Goal: Task Accomplishment & Management: Use online tool/utility

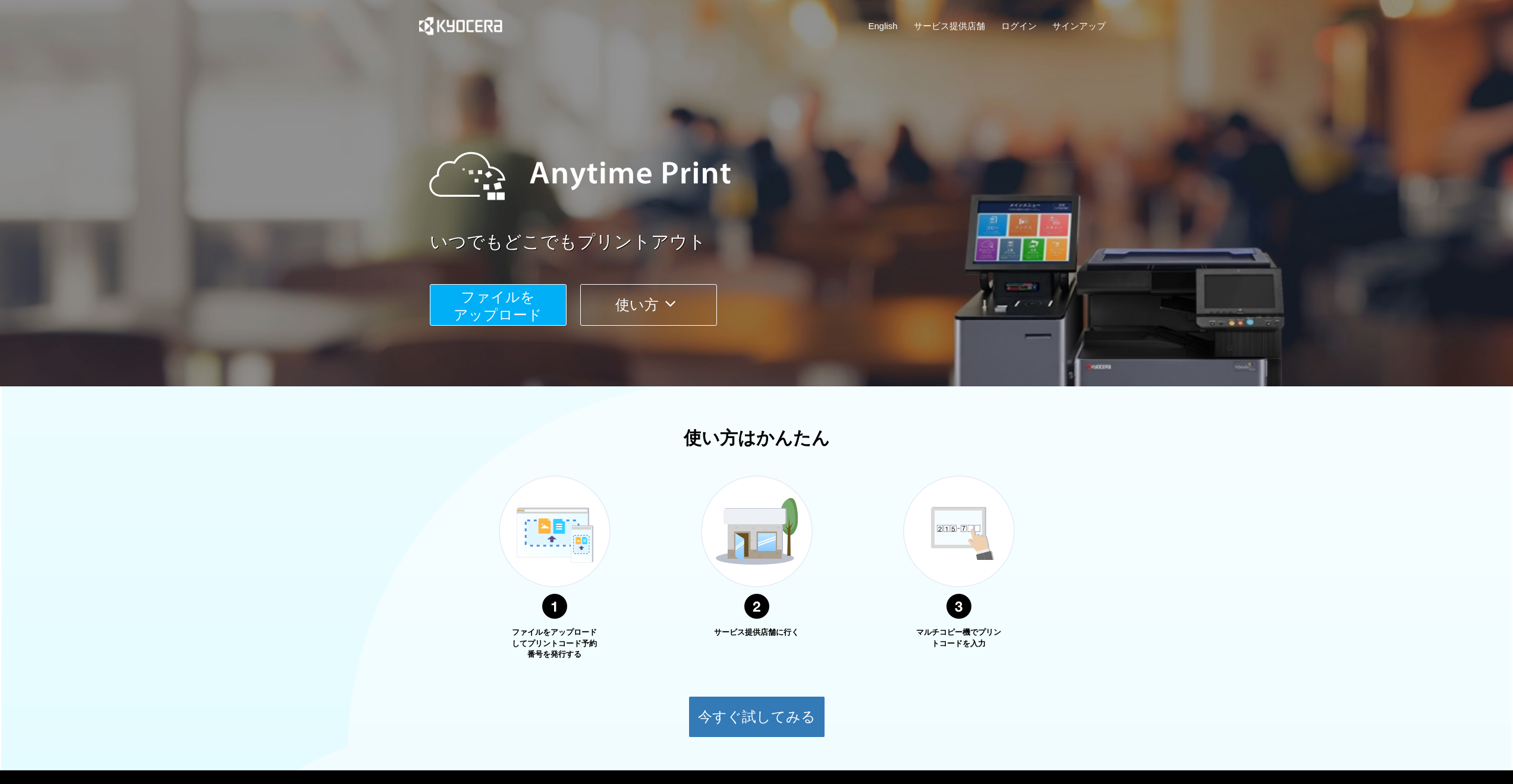
click at [535, 303] on button "ファイルを ​​アップロード" at bounding box center [497, 305] width 137 height 42
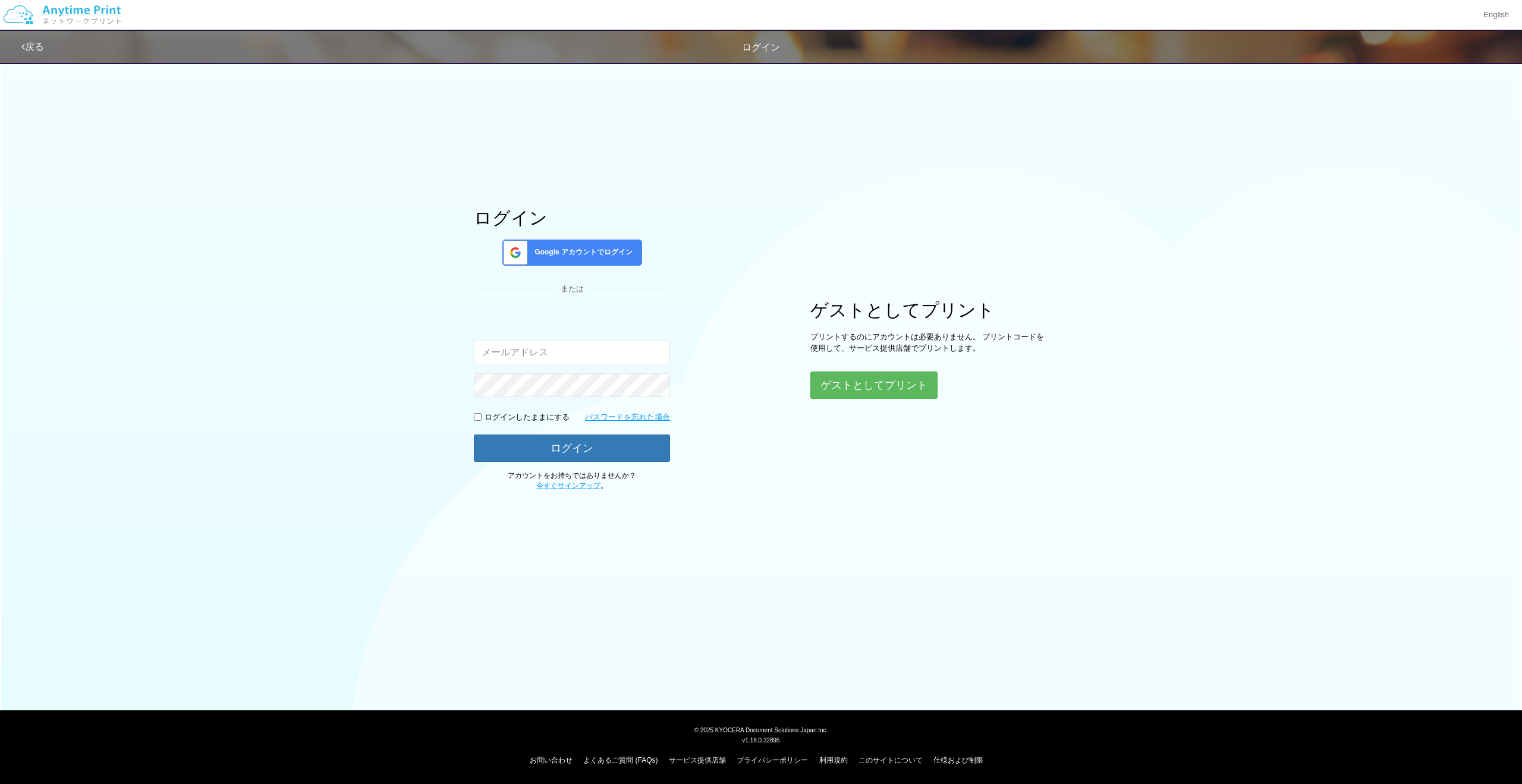
click at [545, 250] on span "Google アカウントでログイン" at bounding box center [581, 252] width 103 height 10
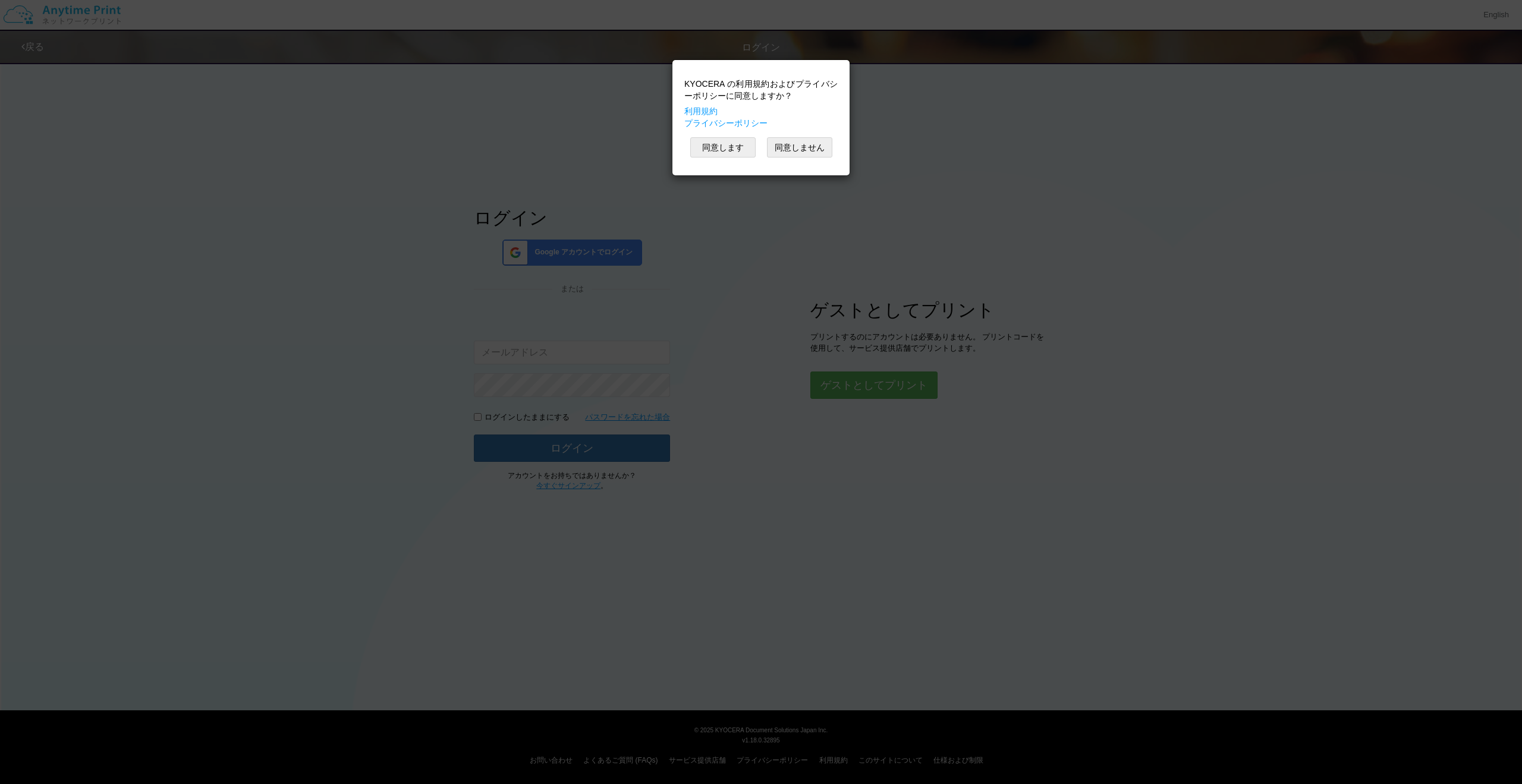
click at [715, 135] on div "KYOCERA の利用規約およびプライバシーポリシーに同意しますか？ 利用規約 プライバシーポリシー 同意します 同意しません" at bounding box center [761, 118] width 165 height 104
click at [715, 148] on button "同意します" at bounding box center [723, 147] width 65 height 20
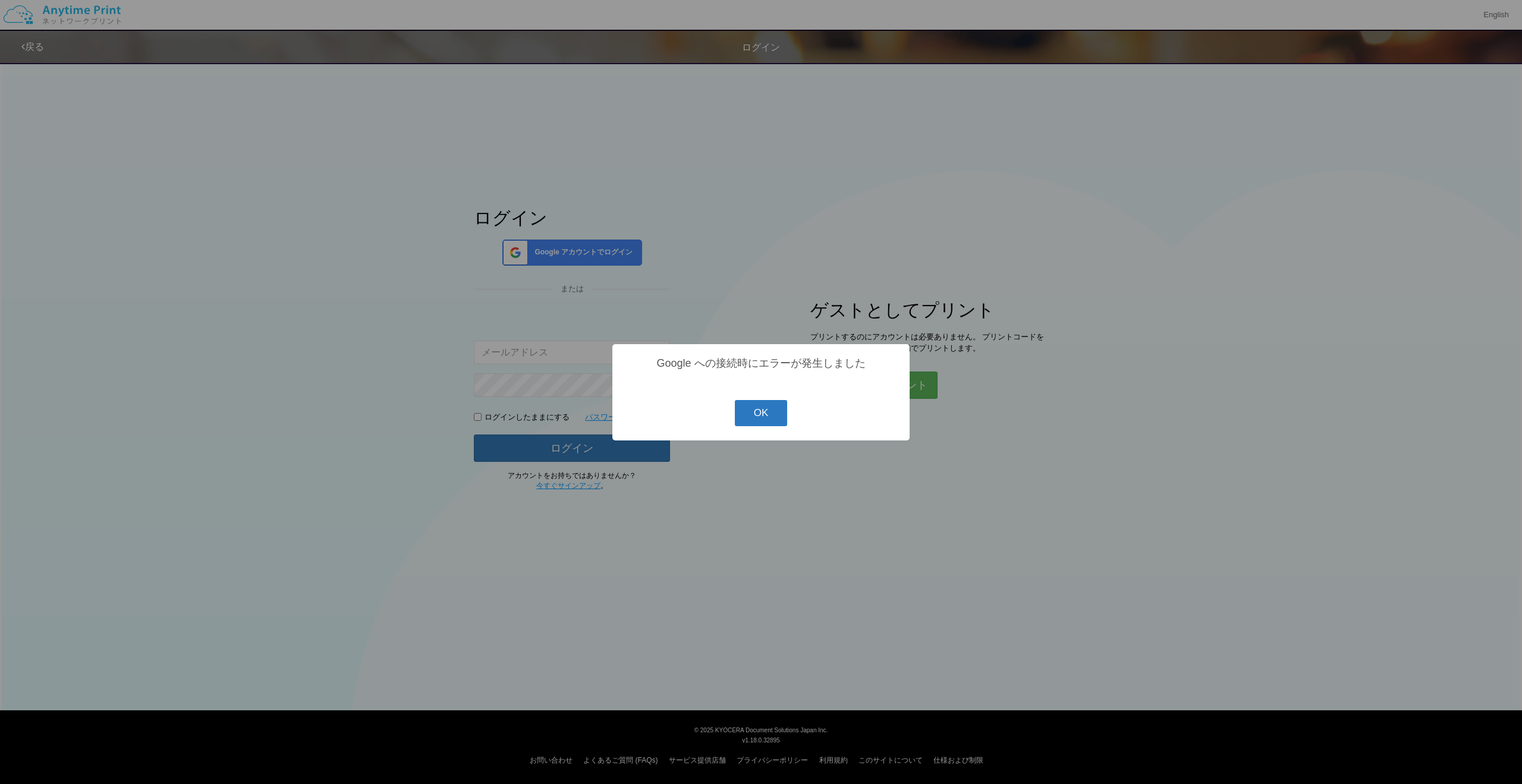
click at [767, 409] on button "OK" at bounding box center [761, 413] width 53 height 26
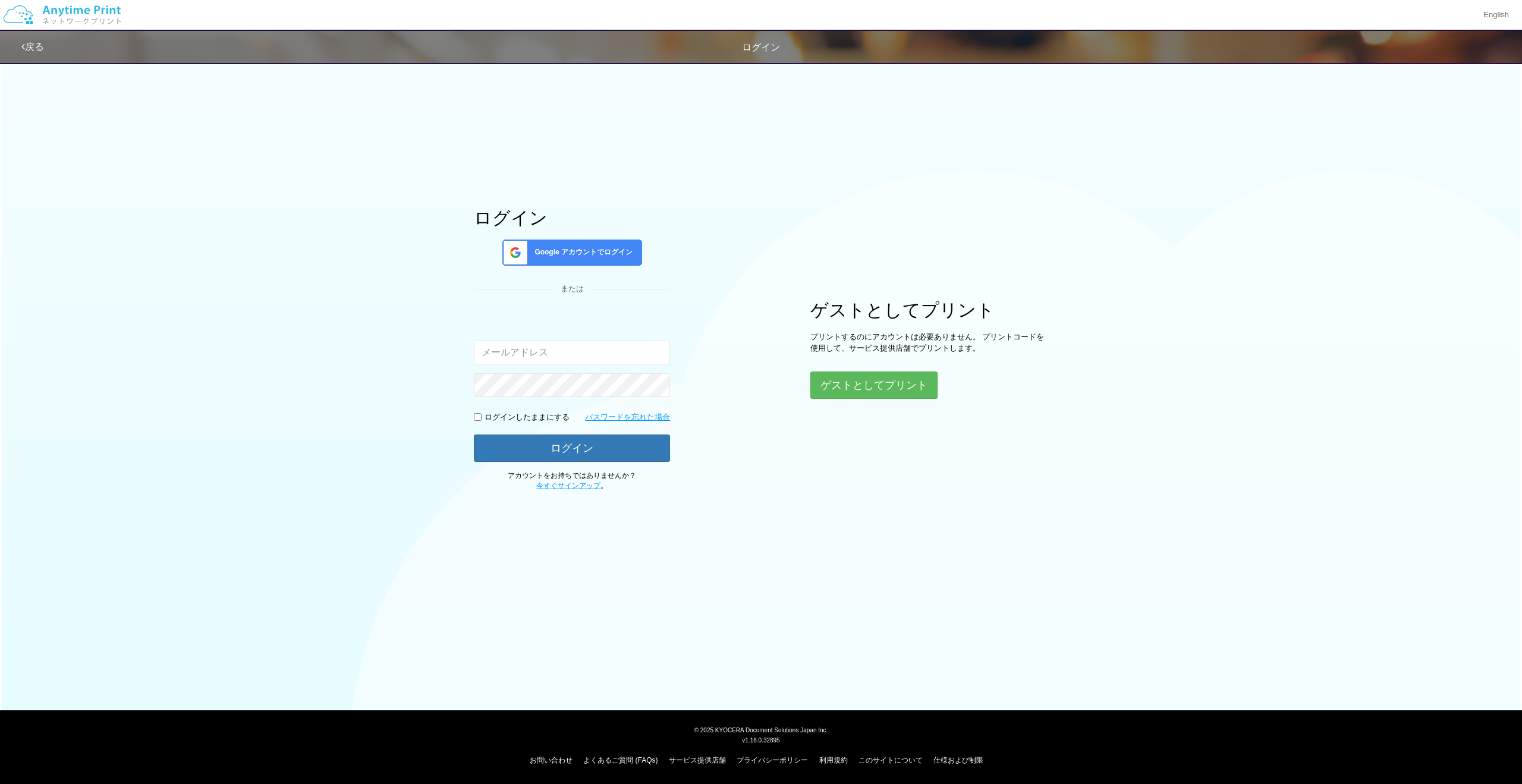
click at [595, 257] on div "Google アカウントでログイン" at bounding box center [572, 252] width 140 height 26
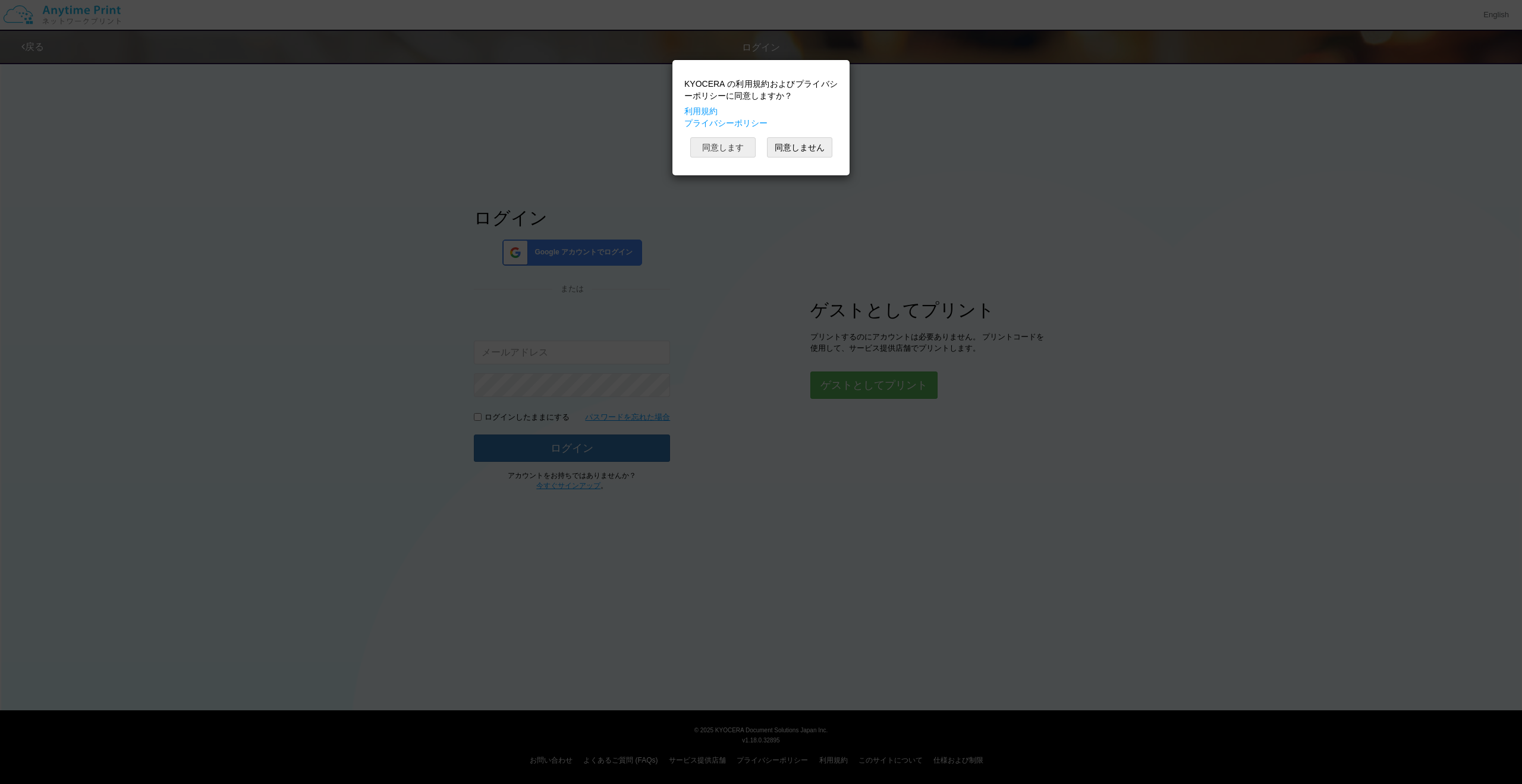
click at [735, 149] on button "同意します" at bounding box center [723, 147] width 65 height 20
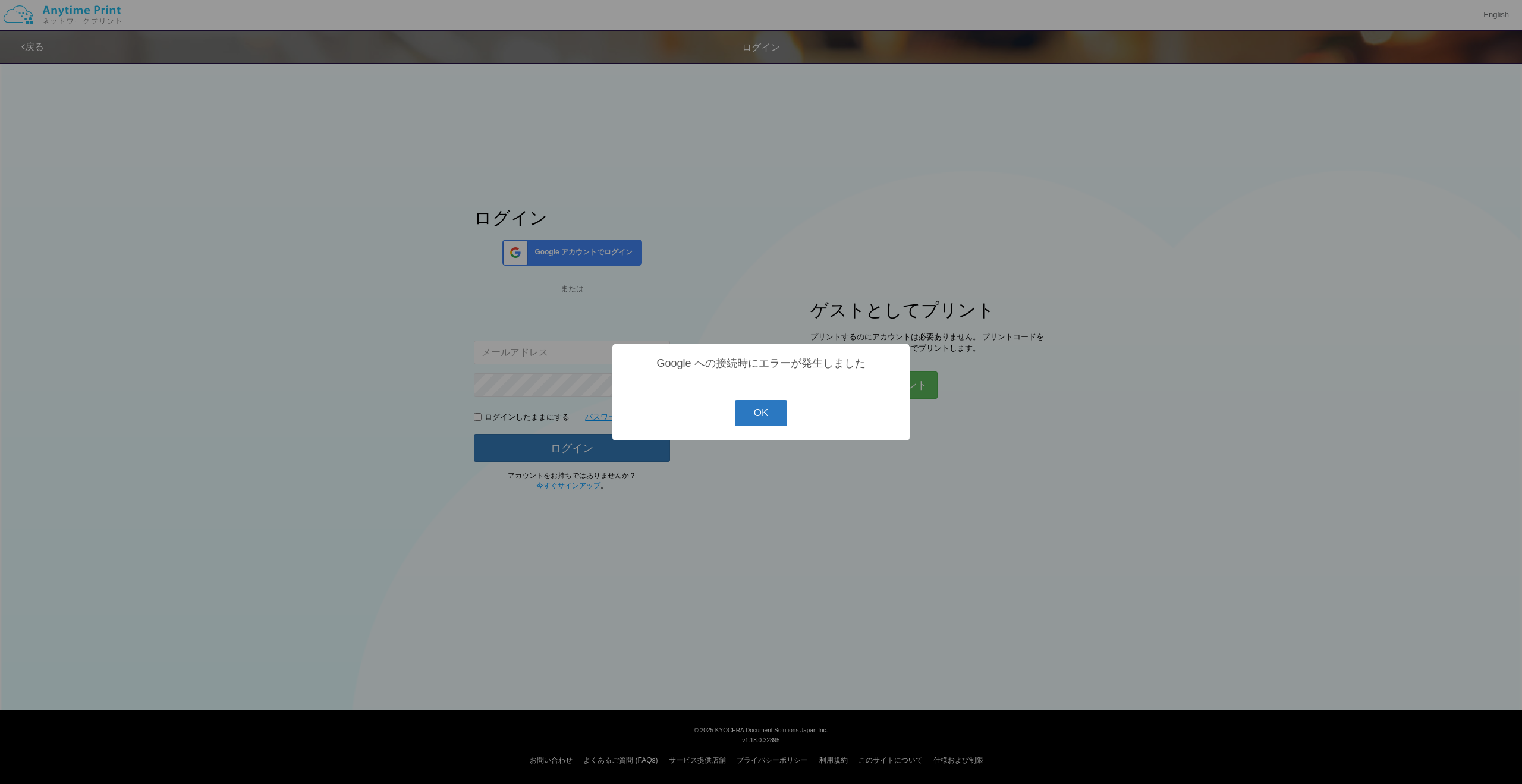
click at [774, 410] on button "OK" at bounding box center [761, 413] width 53 height 26
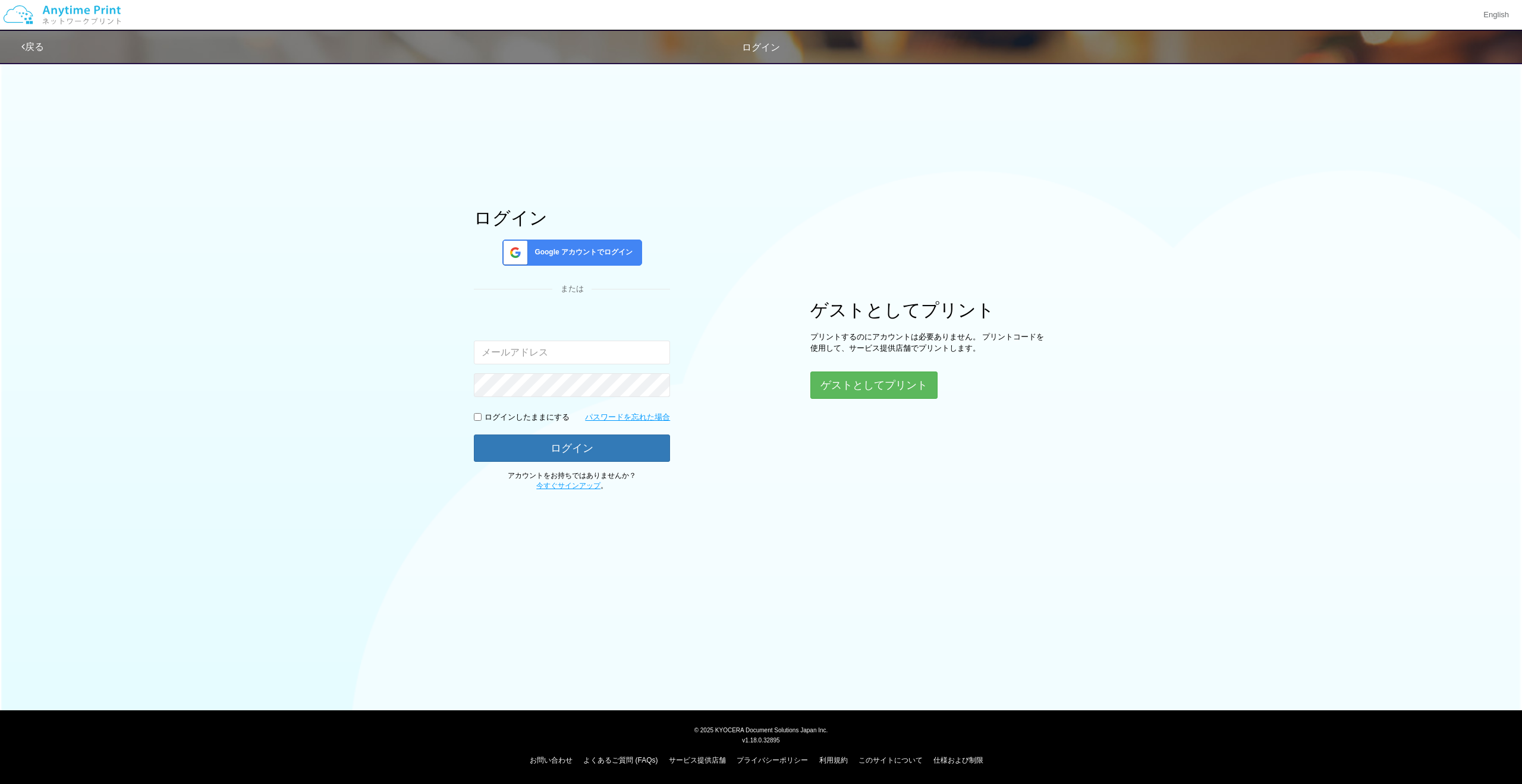
click at [856, 402] on div "ログイン Google アカウントでログイン または 入力されたメールアドレスまたはパスワードが正しくありません。 ログインしたままにする パスワードを忘れた…" at bounding box center [760, 274] width 713 height 436
click at [857, 390] on button "ゲストとしてプリント" at bounding box center [874, 385] width 126 height 26
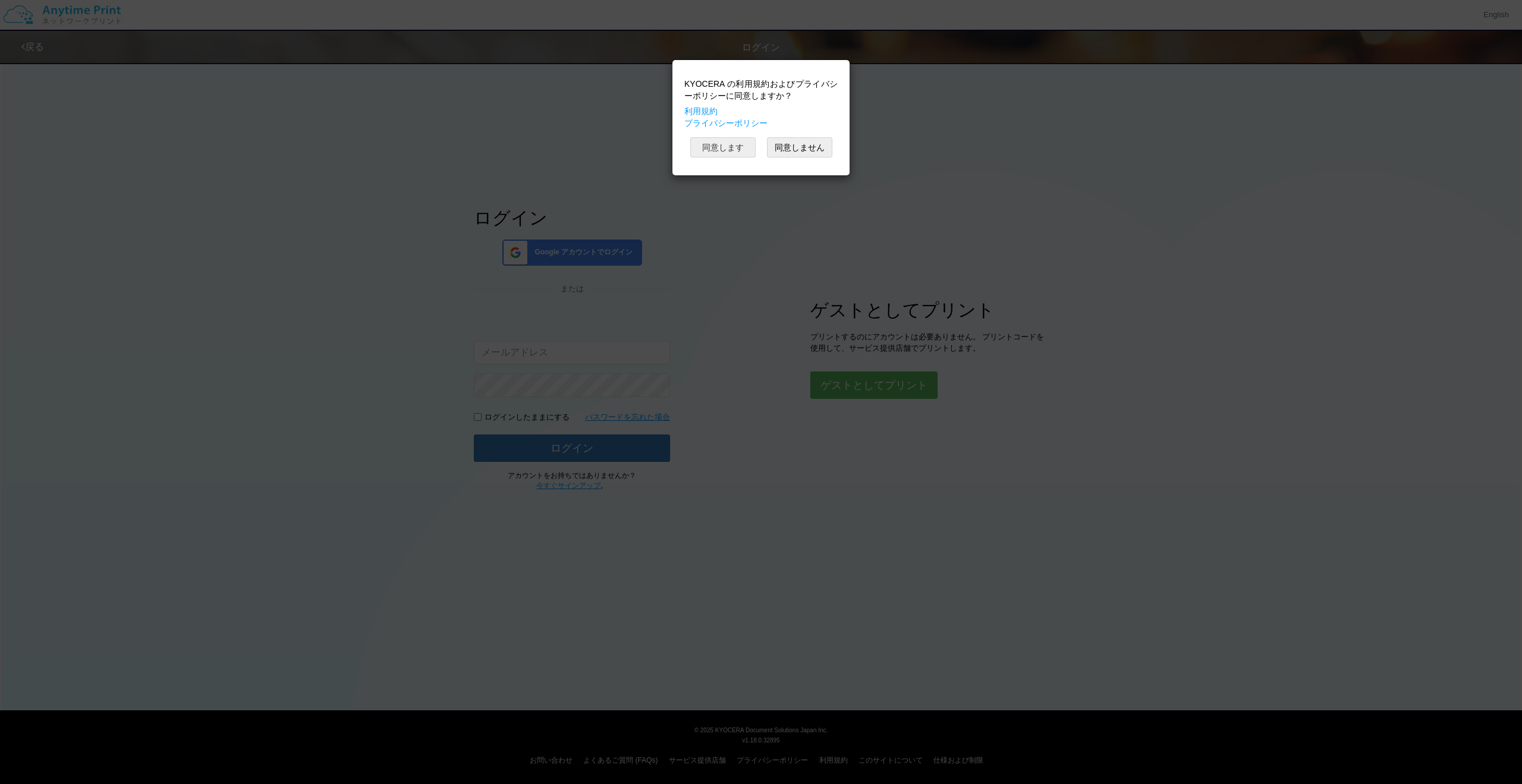
click at [703, 144] on button "同意します" at bounding box center [723, 147] width 65 height 20
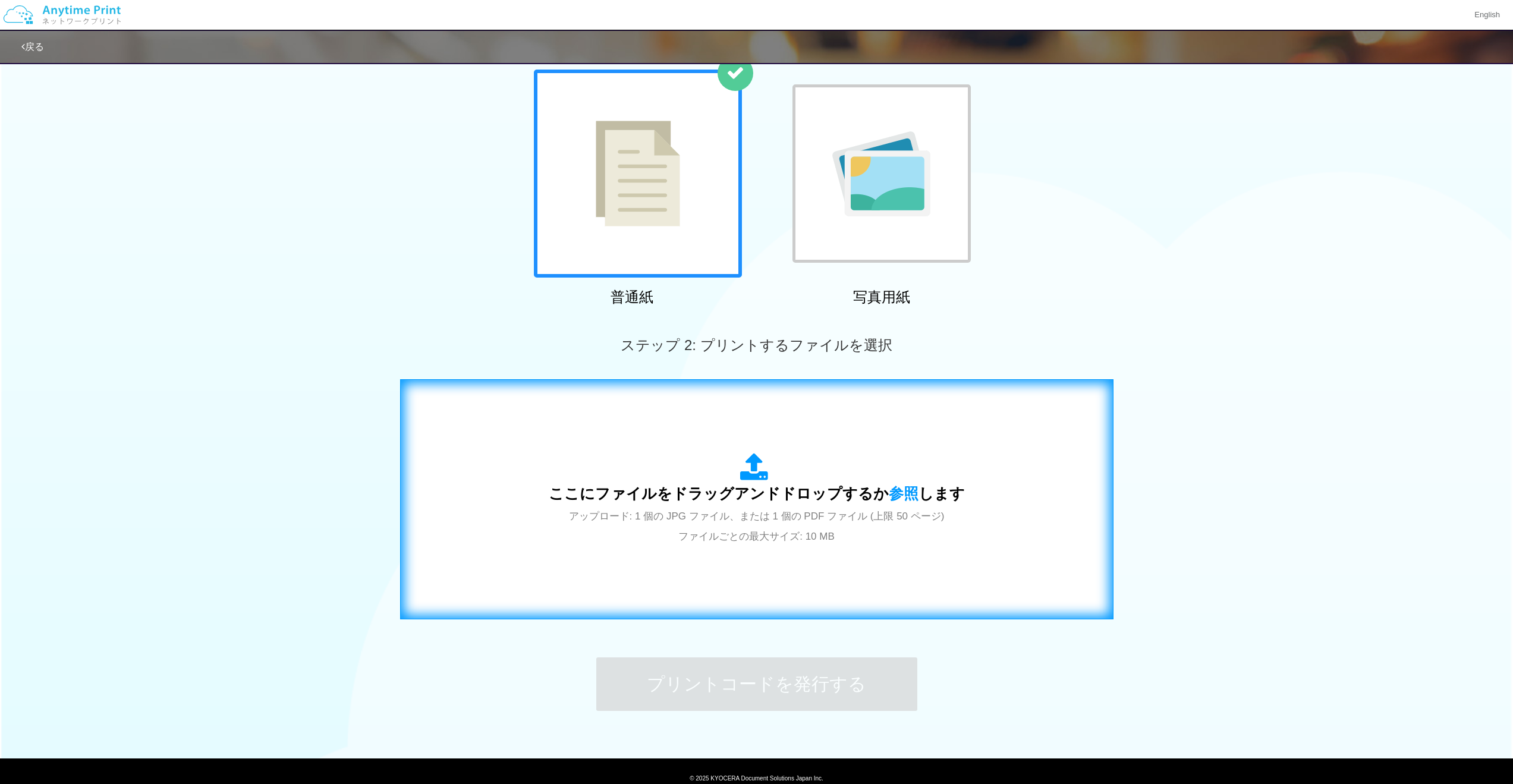
scroll to position [120, 0]
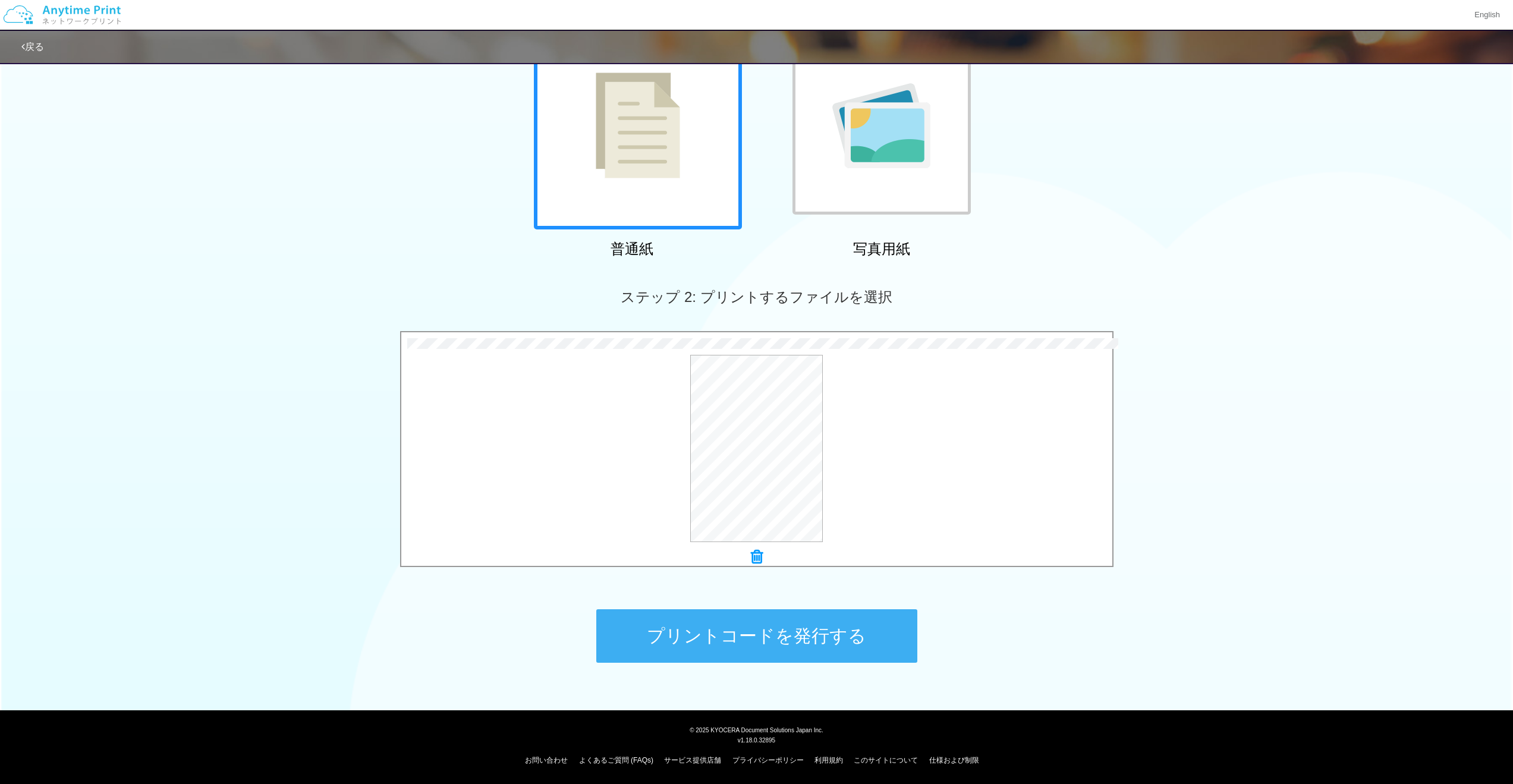
click at [821, 636] on button "プリントコードを発行する" at bounding box center [757, 636] width 321 height 53
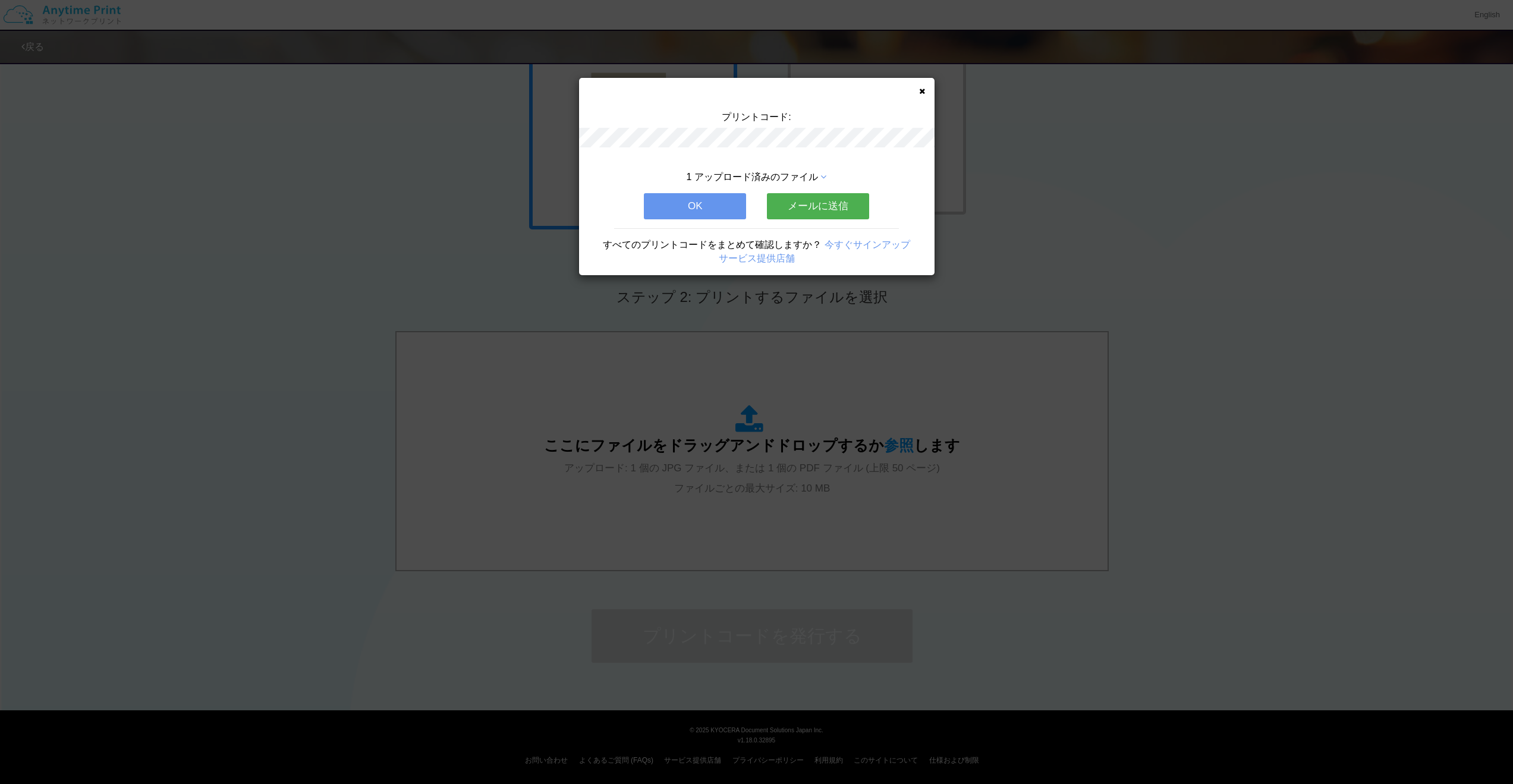
scroll to position [0, 0]
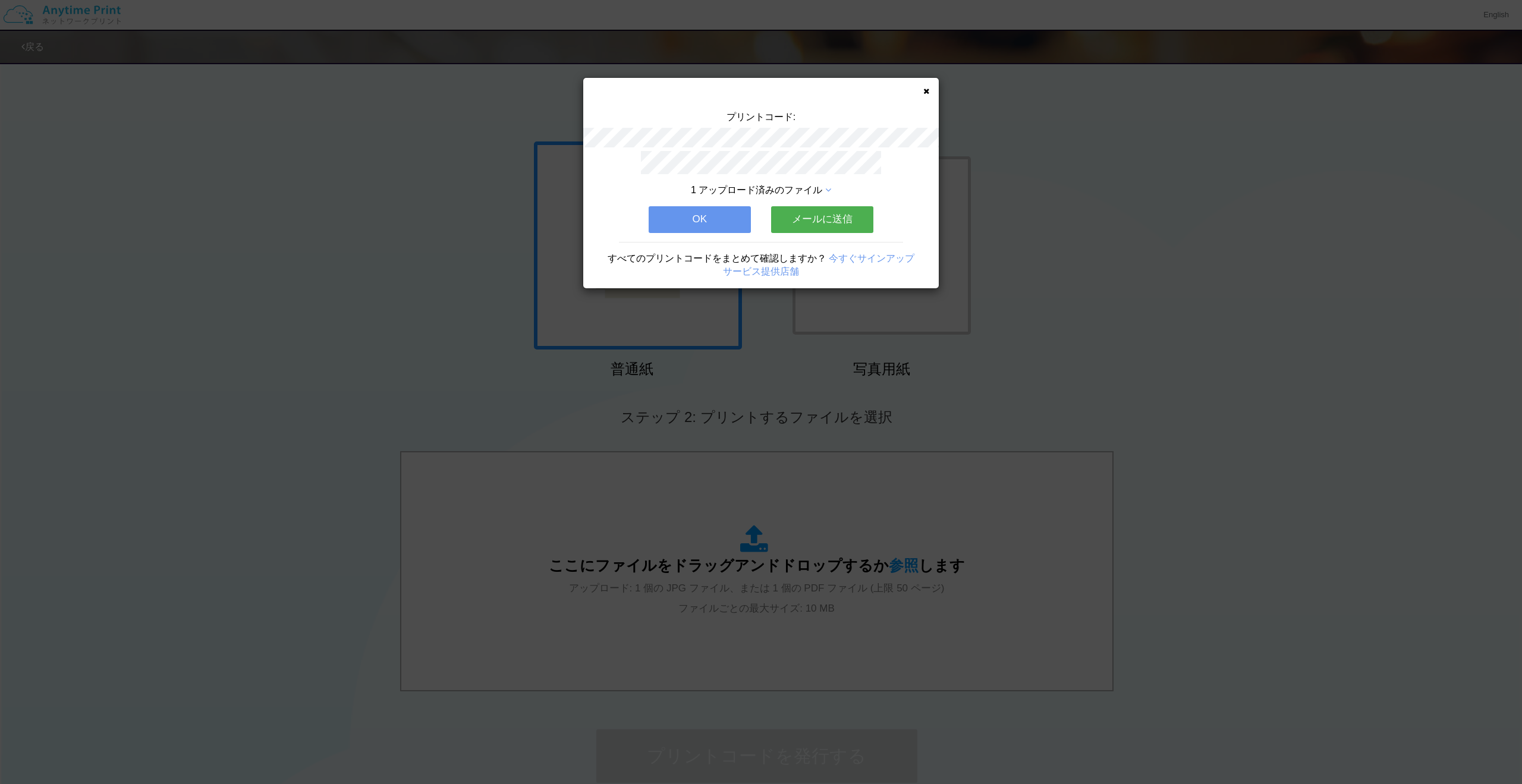
click at [806, 217] on button "メールに送信" at bounding box center [822, 219] width 102 height 26
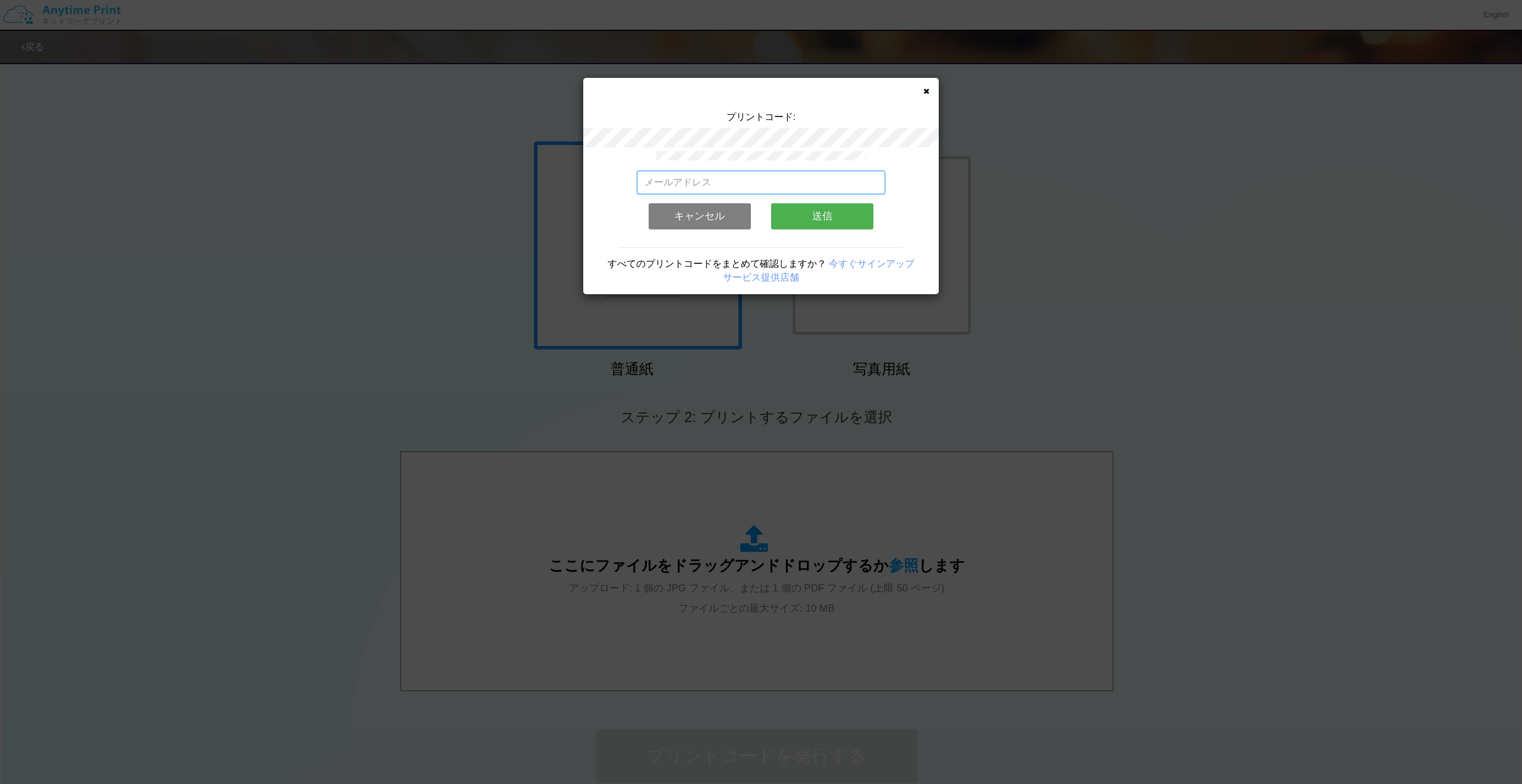
click at [802, 185] on input "email" at bounding box center [761, 183] width 249 height 24
type input "[EMAIL_ADDRESS][DOMAIN_NAME]"
click at [839, 218] on button "送信" at bounding box center [822, 216] width 102 height 26
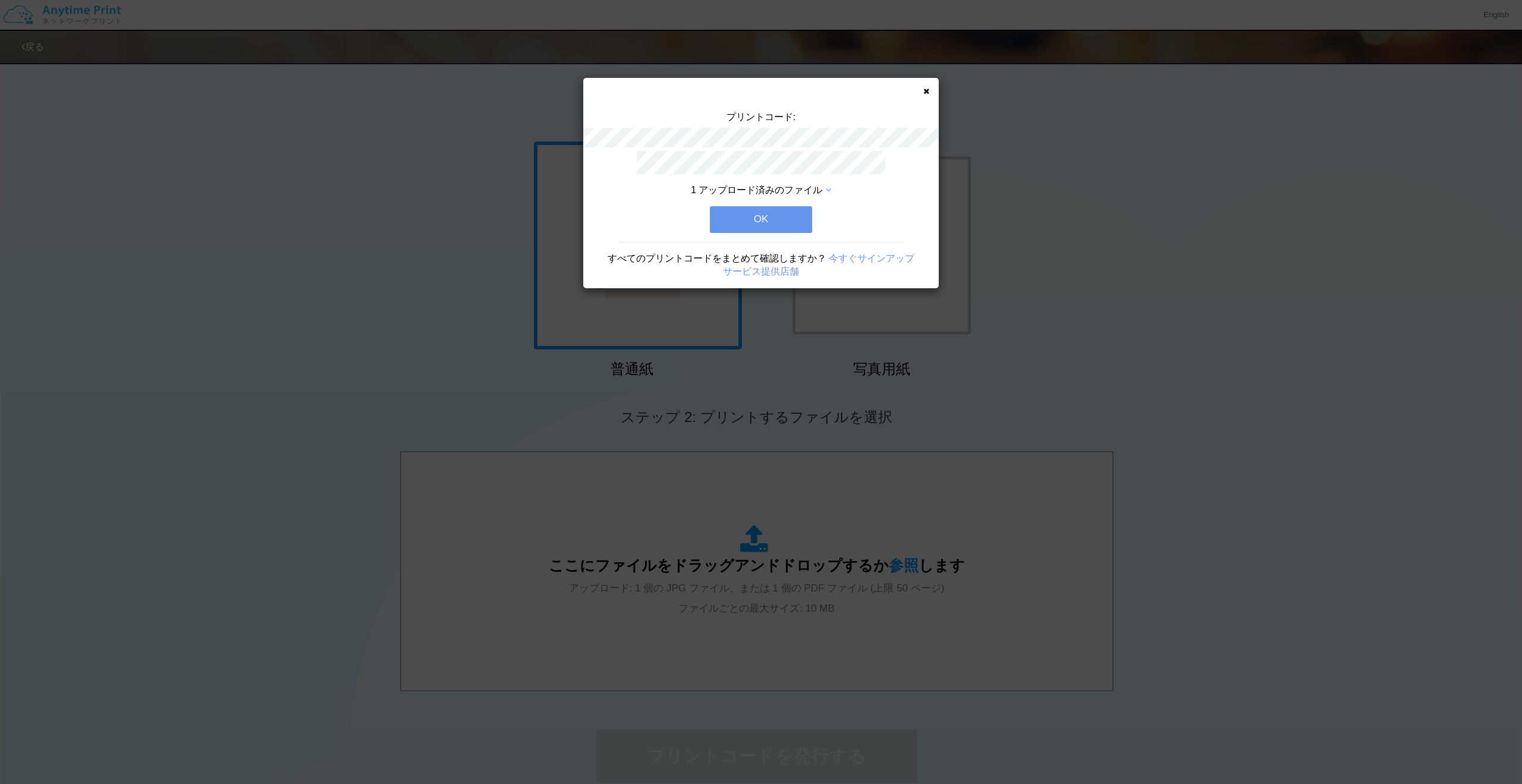
click at [798, 224] on button "OK" at bounding box center [761, 219] width 102 height 26
